Goal: Transaction & Acquisition: Register for event/course

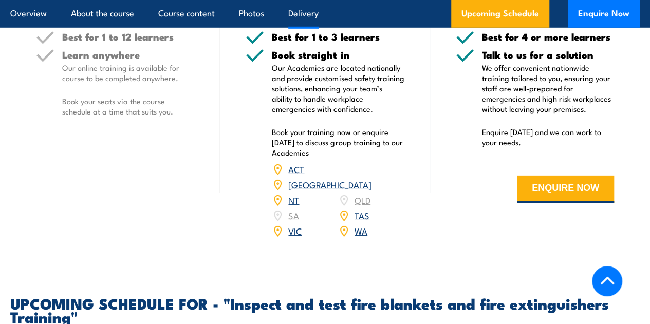
scroll to position [1645, 0]
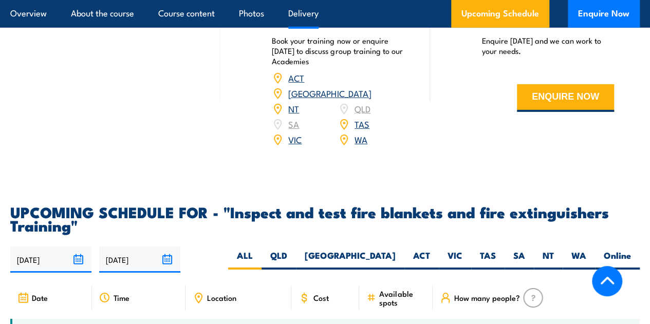
click at [370, 99] on link "NSW" at bounding box center [329, 93] width 83 height 12
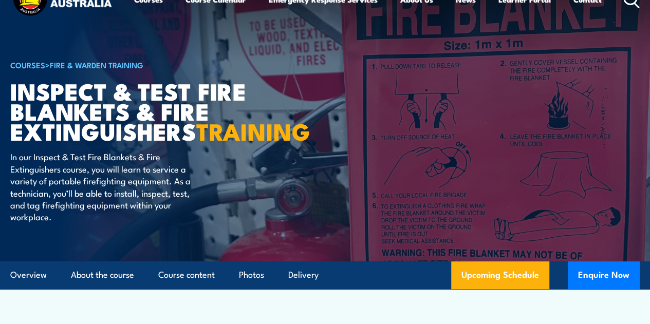
scroll to position [51, 0]
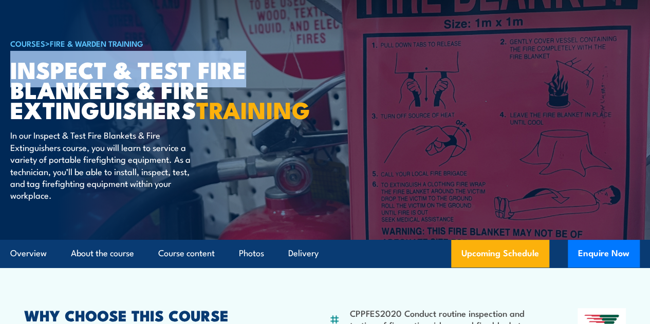
drag, startPoint x: 247, startPoint y: 95, endPoint x: 13, endPoint y: 94, distance: 233.8
click at [13, 94] on h1 "Inspect & Test Fire Blankets & Fire Extinguishers TRAINING" at bounding box center [137, 89] width 254 height 60
copy h1 "Inspect & Test Fire"
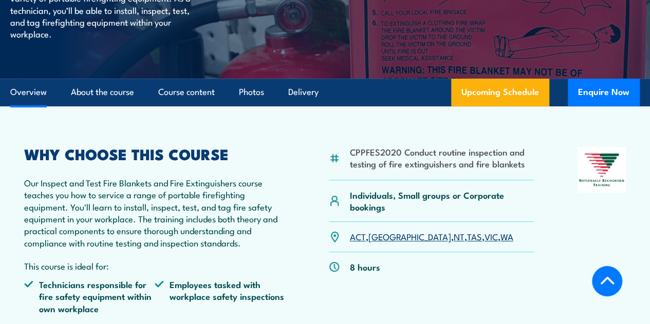
scroll to position [308, 0]
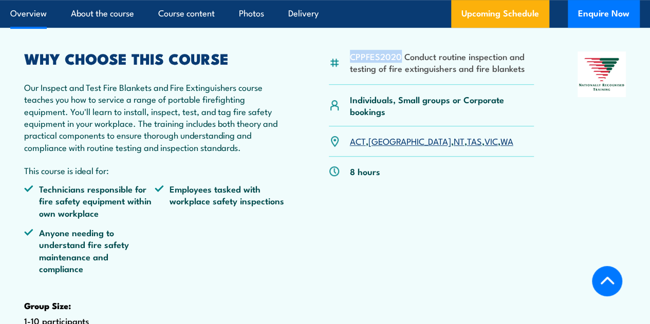
drag, startPoint x: 351, startPoint y: 99, endPoint x: 398, endPoint y: 100, distance: 47.3
click at [398, 75] on li "CPPFES2020 Conduct routine inspection and testing of fire extinguishers and fir…" at bounding box center [442, 62] width 185 height 24
copy li "CPPFES2020"
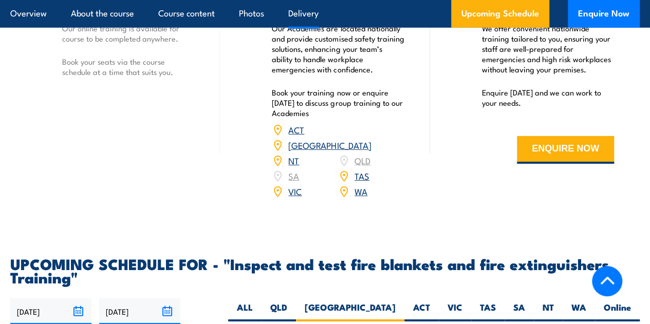
scroll to position [1593, 0]
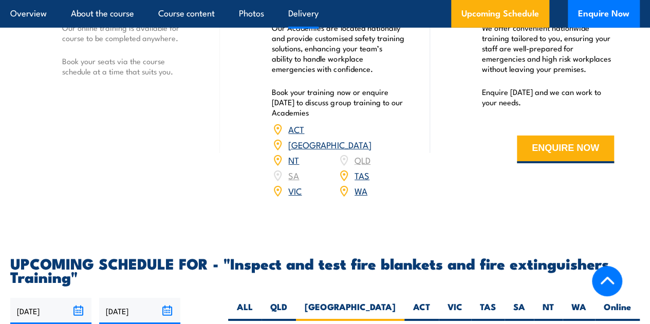
click at [359, 151] on link "NSW" at bounding box center [329, 144] width 83 height 12
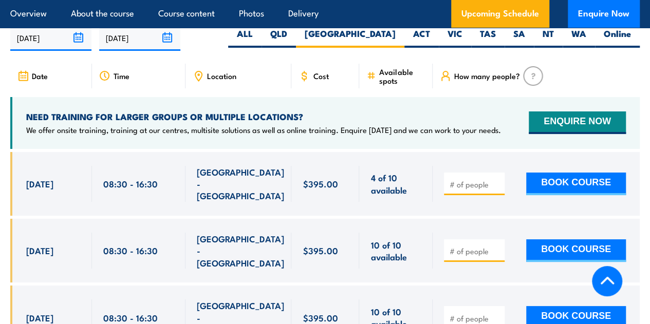
scroll to position [1969, 0]
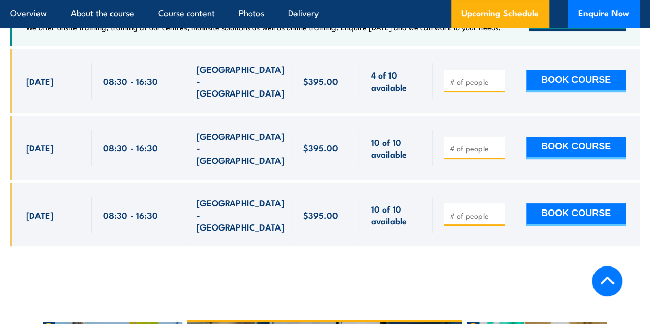
click at [466, 87] on span at bounding box center [474, 81] width 53 height 12
click at [471, 87] on input "number" at bounding box center [475, 82] width 51 height 10
type input "1"
click at [577, 93] on button "BOOK COURSE" at bounding box center [576, 81] width 100 height 23
